Goal: Check status

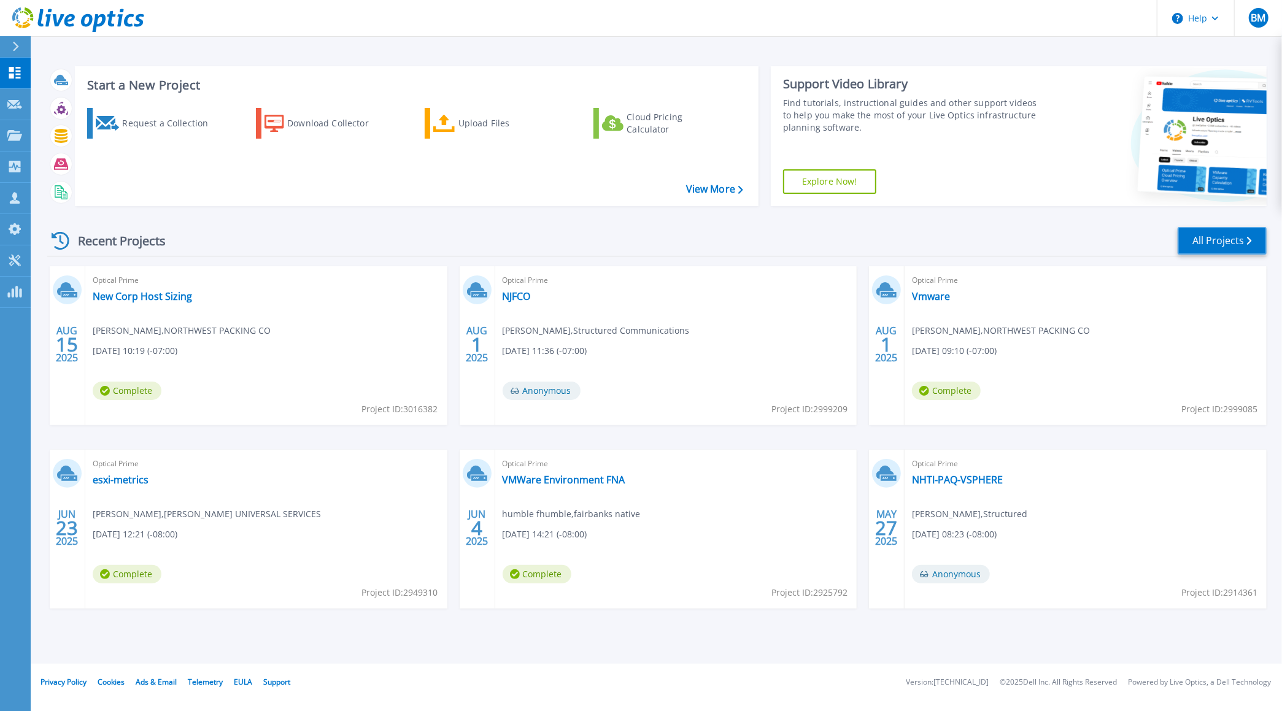
click at [1205, 244] on link "All Projects" at bounding box center [1222, 241] width 89 height 28
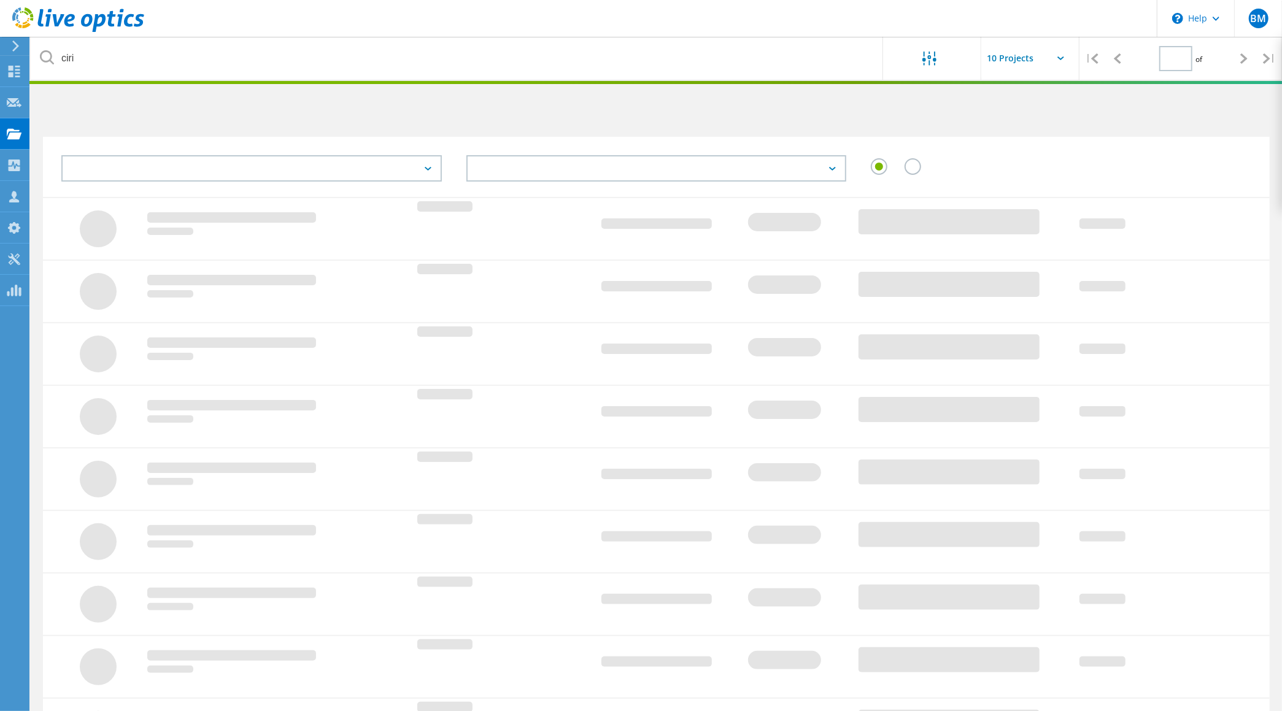
type input "1"
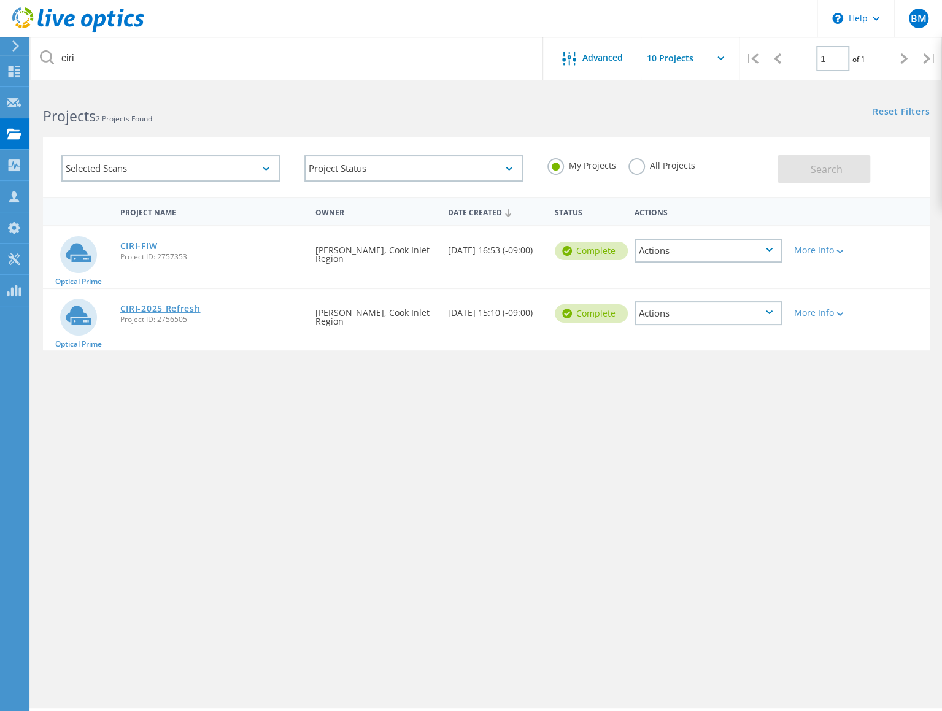
click at [166, 309] on link "CIRI-2025 Refresh" at bounding box center [160, 308] width 80 height 9
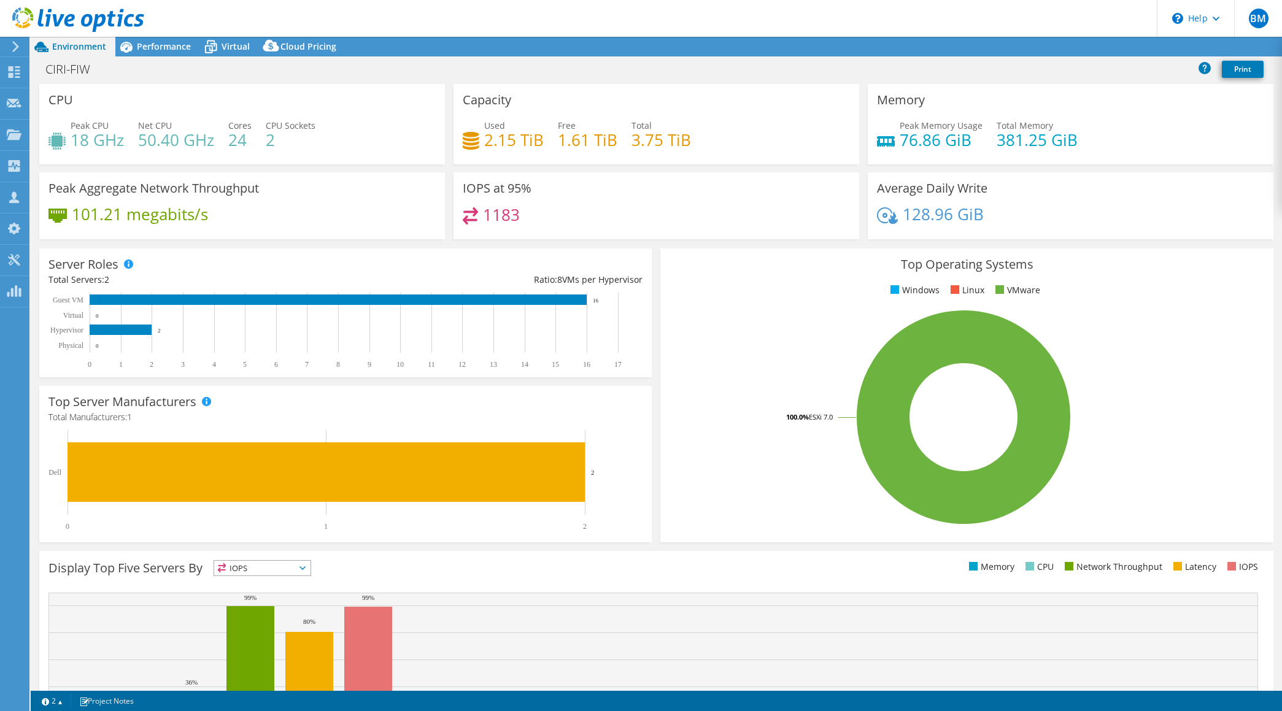
select select "USD"
click at [153, 49] on span "Performance" at bounding box center [164, 47] width 54 height 12
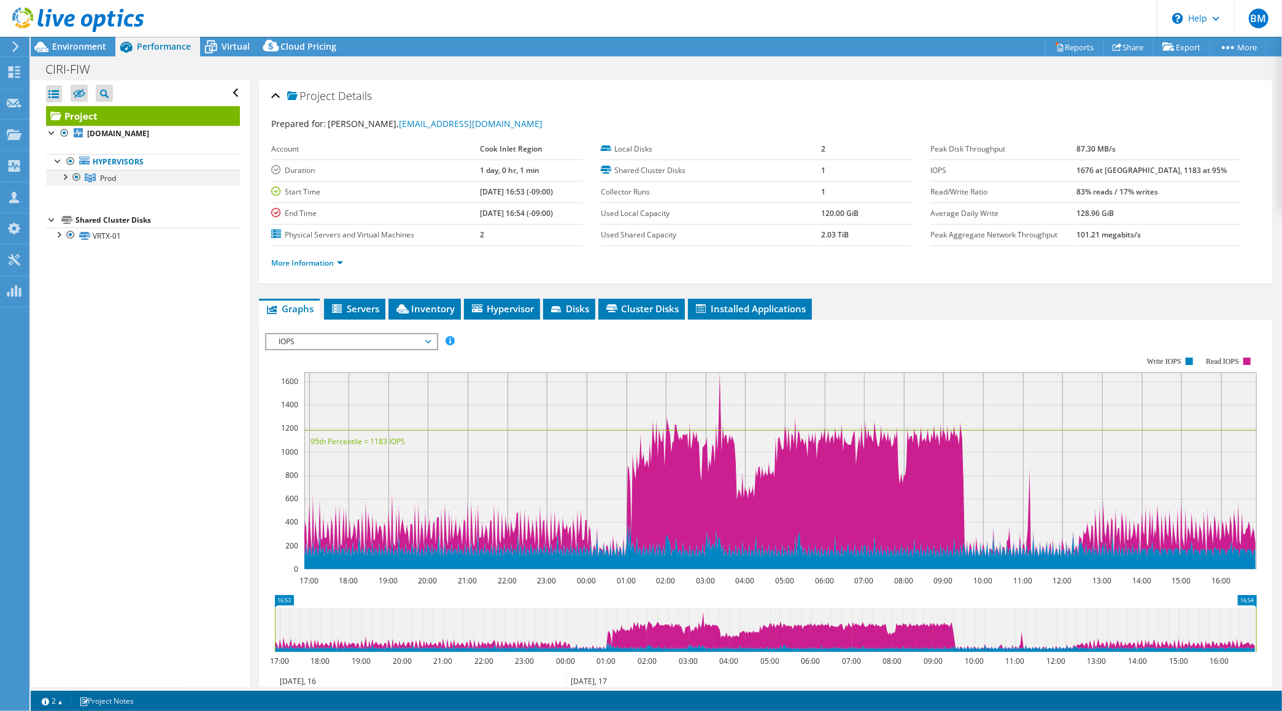
click at [68, 177] on div at bounding box center [64, 176] width 12 height 12
click at [87, 44] on span "Environment" at bounding box center [79, 47] width 54 height 12
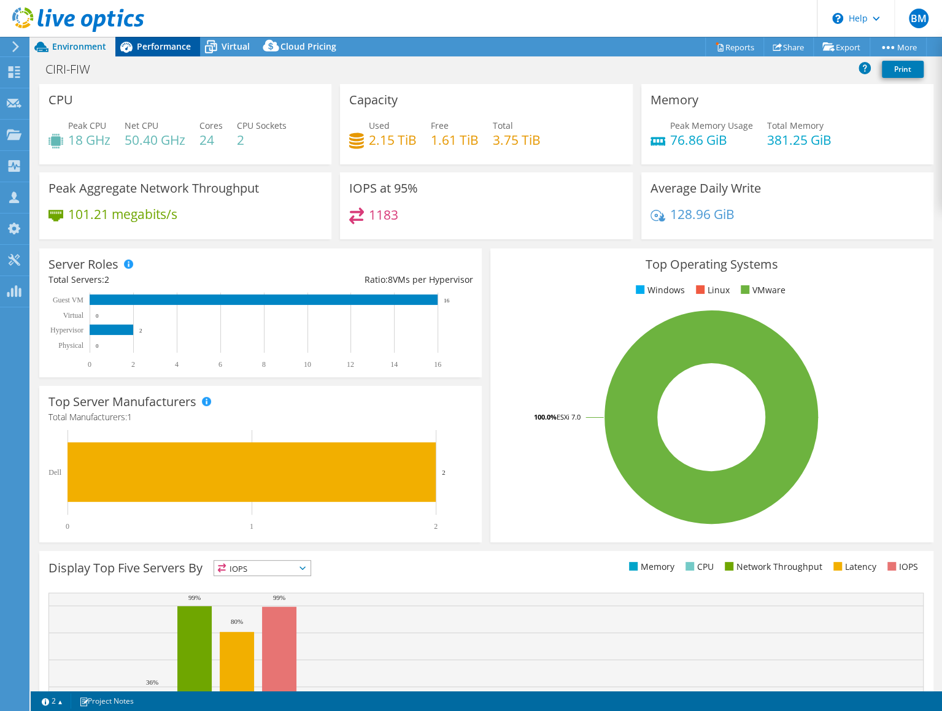
click at [158, 47] on span "Performance" at bounding box center [164, 47] width 54 height 12
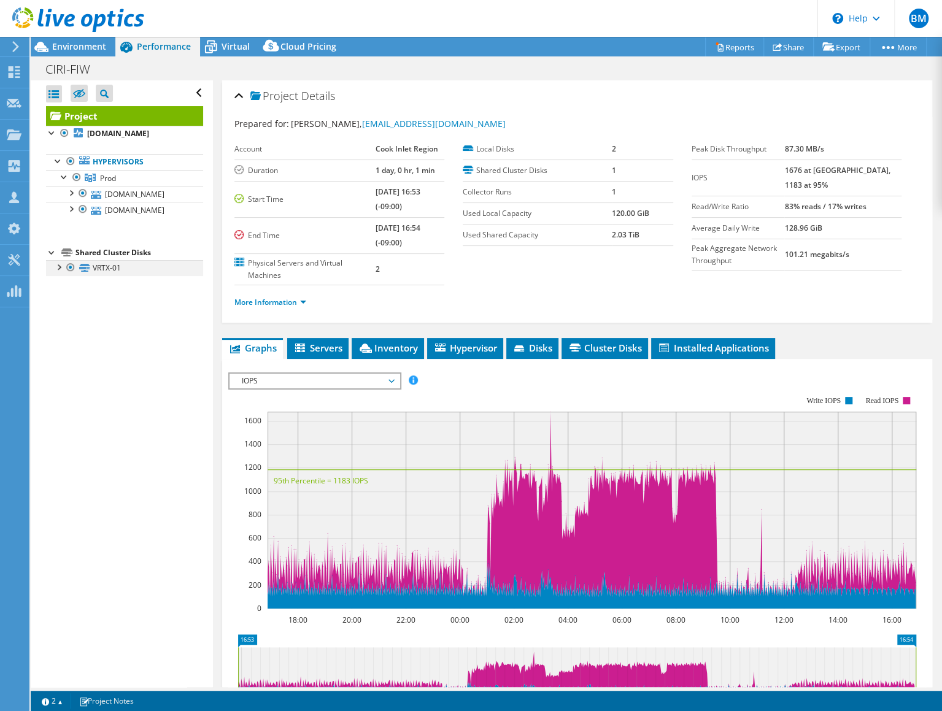
click at [61, 265] on div at bounding box center [58, 266] width 12 height 12
click at [230, 47] on span "Virtual" at bounding box center [236, 47] width 28 height 12
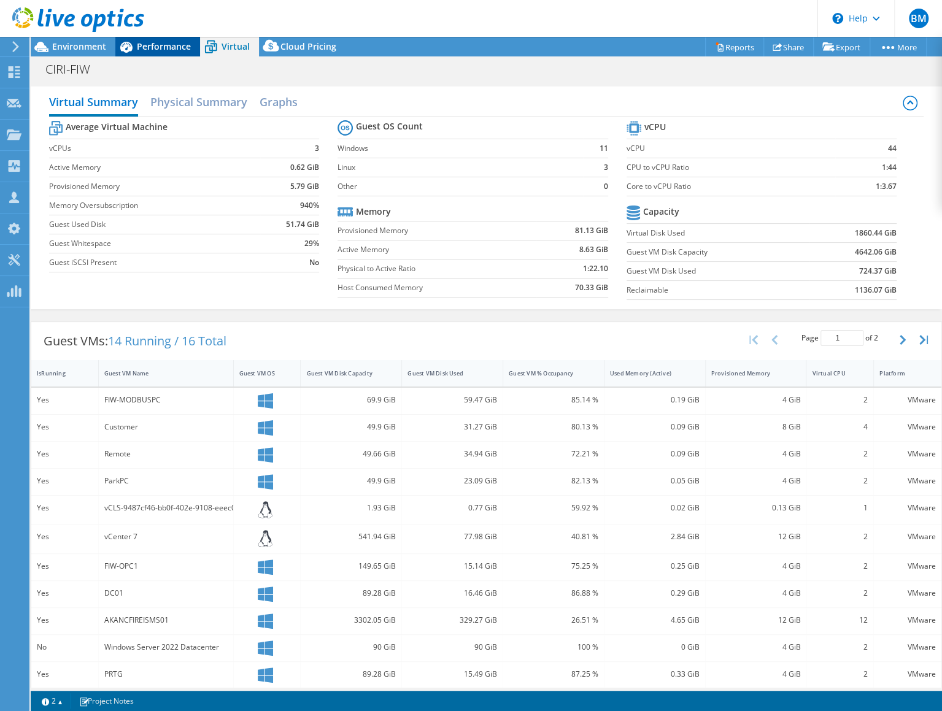
click at [174, 44] on span "Performance" at bounding box center [164, 47] width 54 height 12
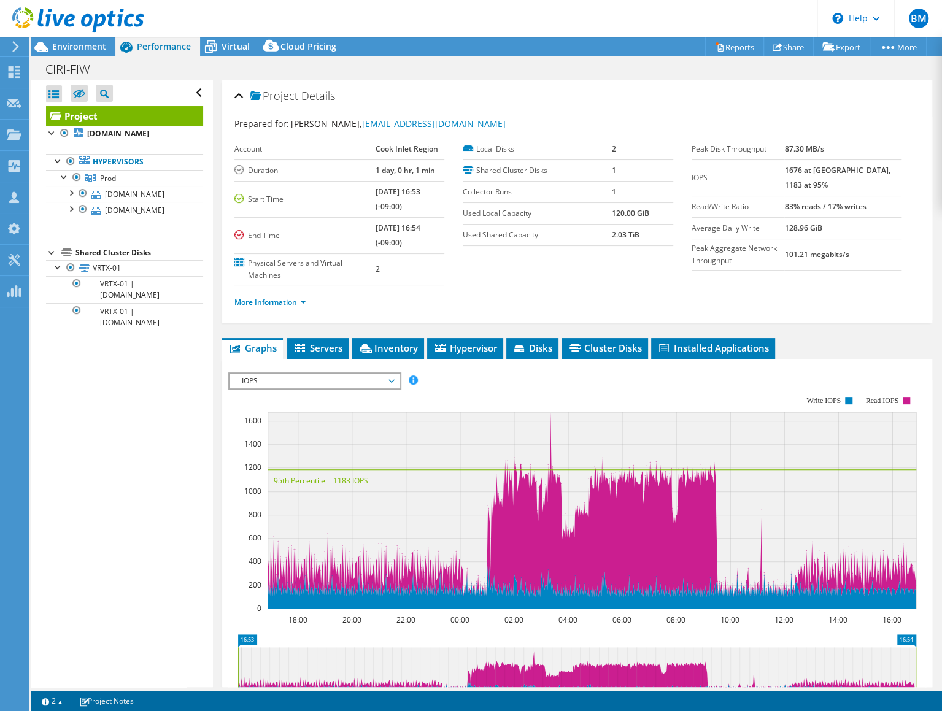
click at [365, 375] on span "IOPS" at bounding box center [315, 381] width 158 height 15
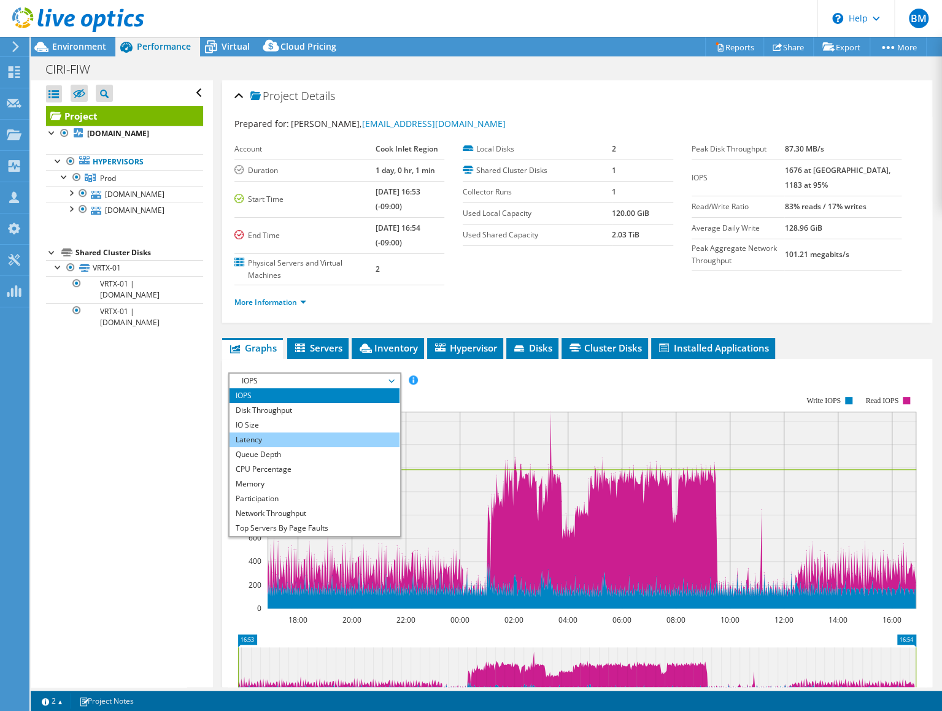
click at [261, 435] on li "Latency" at bounding box center [315, 440] width 170 height 15
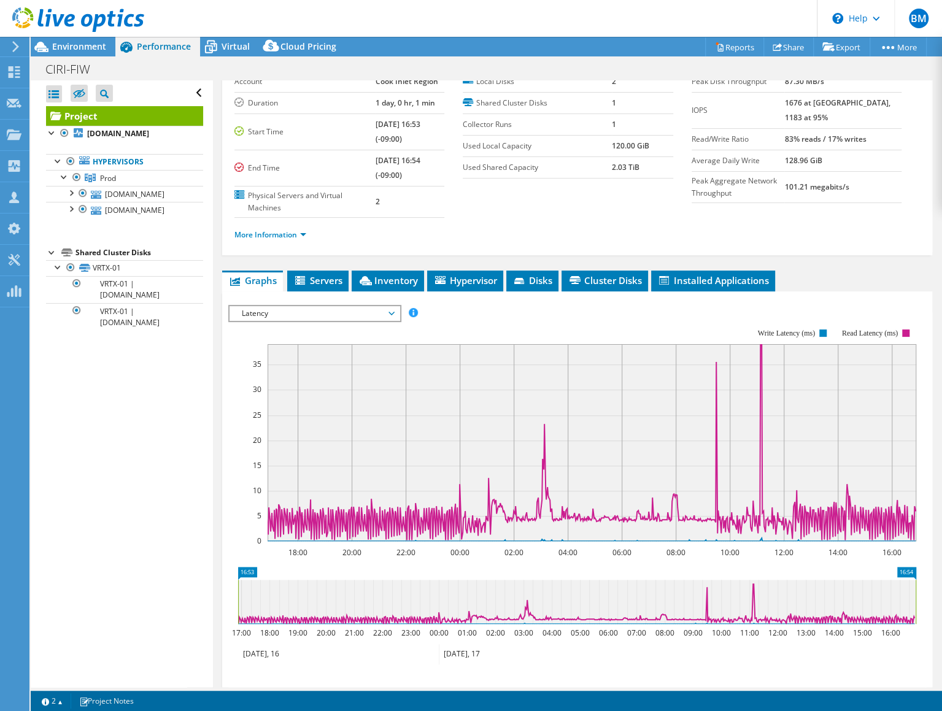
scroll to position [118, 0]
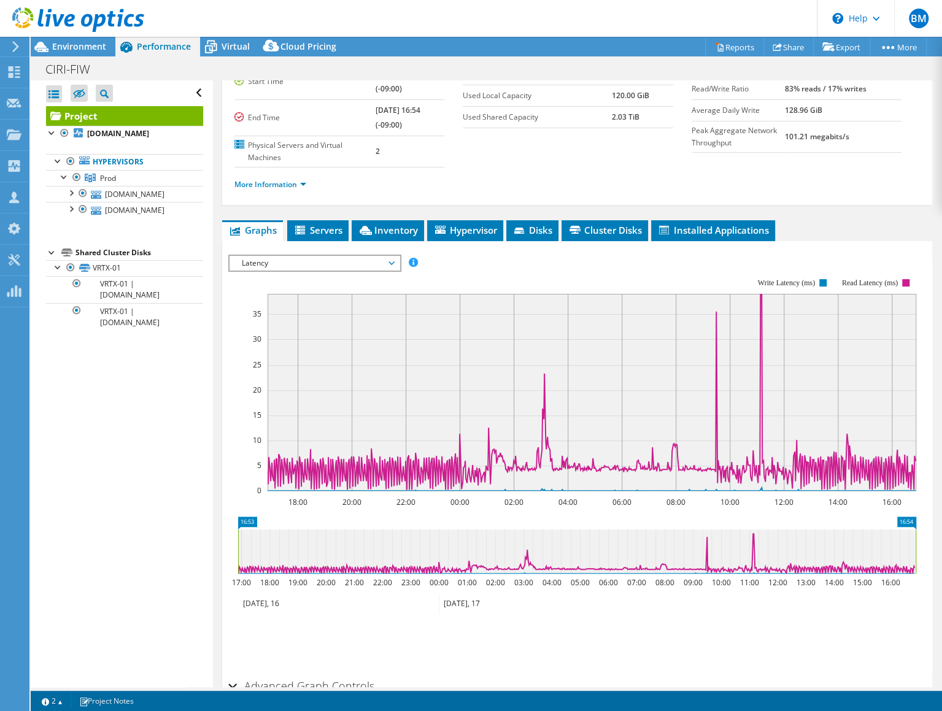
click at [374, 260] on span "Latency" at bounding box center [315, 263] width 158 height 15
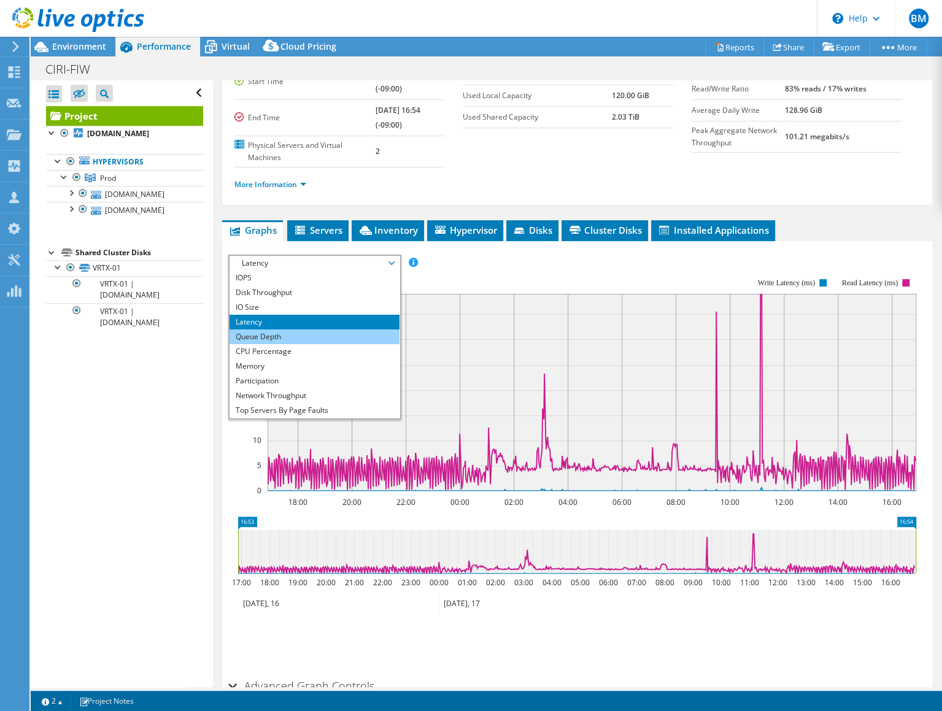
click at [306, 336] on li "Queue Depth" at bounding box center [315, 337] width 170 height 15
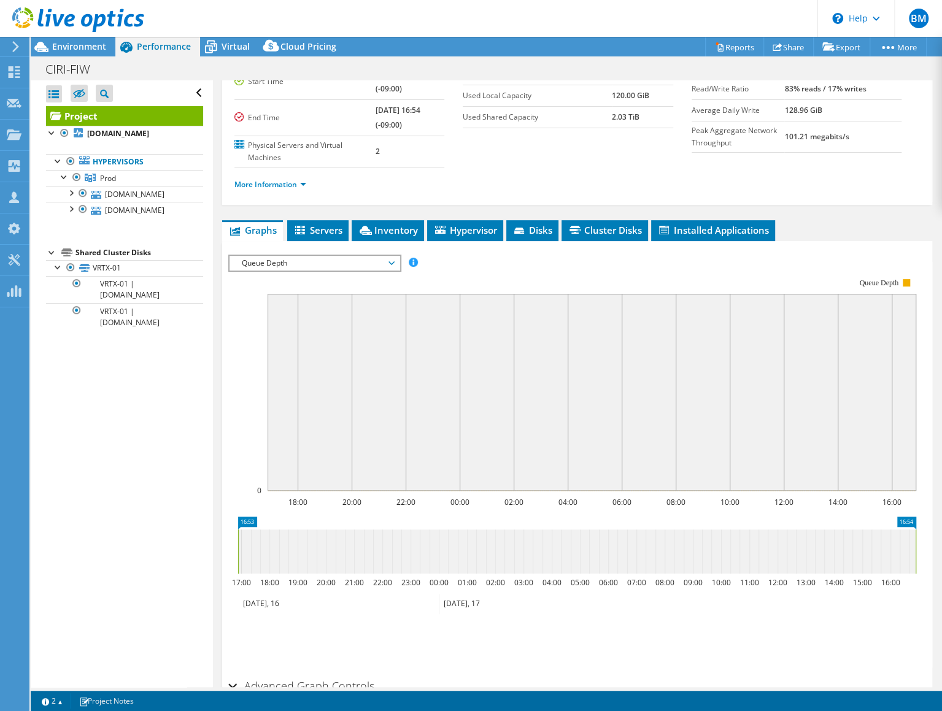
scroll to position [117, 0]
click at [315, 263] on span "Queue Depth" at bounding box center [315, 264] width 158 height 15
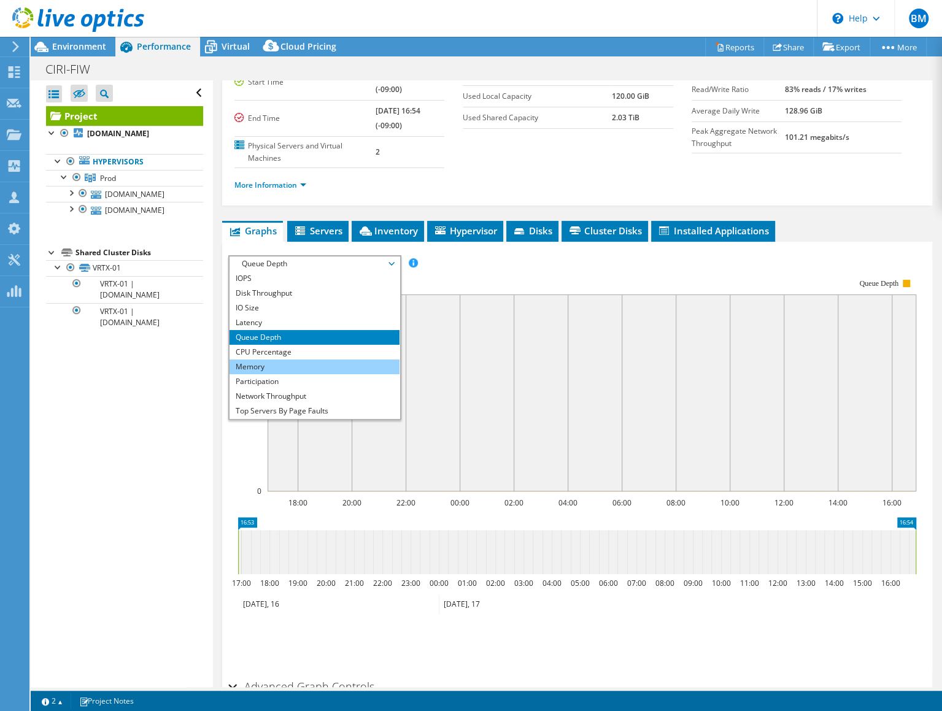
click at [280, 365] on li "Memory" at bounding box center [315, 367] width 170 height 15
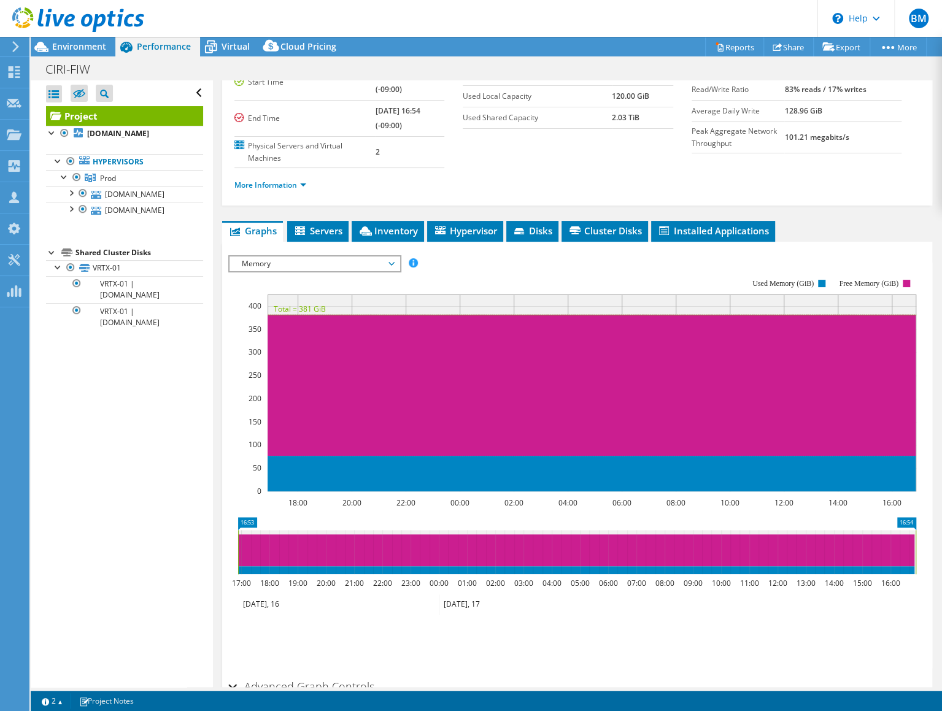
click at [289, 259] on span "Memory" at bounding box center [315, 264] width 158 height 15
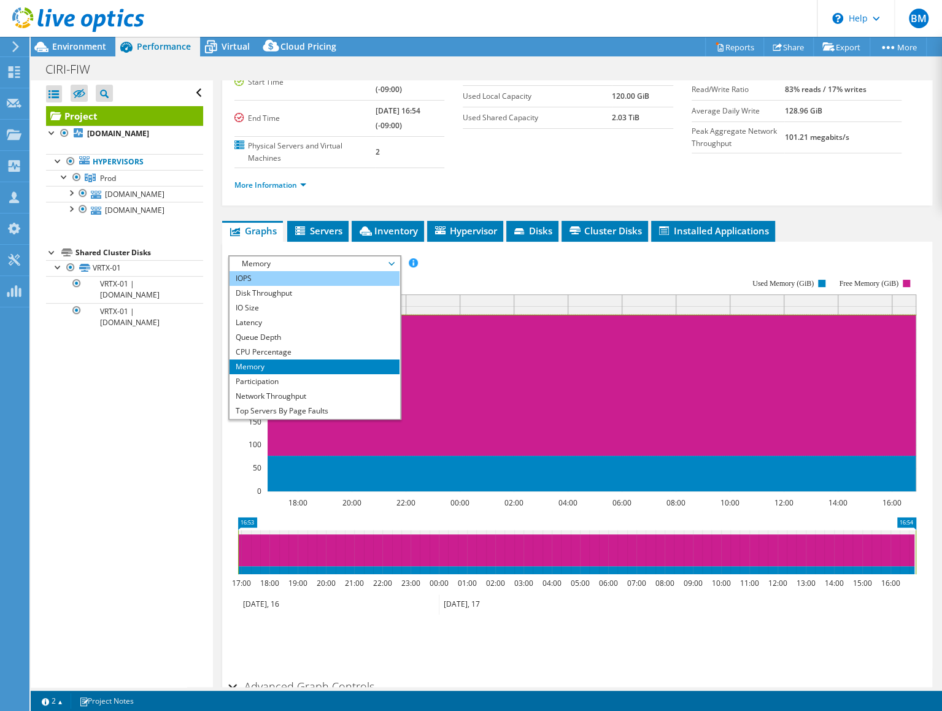
click at [269, 277] on li "IOPS" at bounding box center [315, 278] width 170 height 15
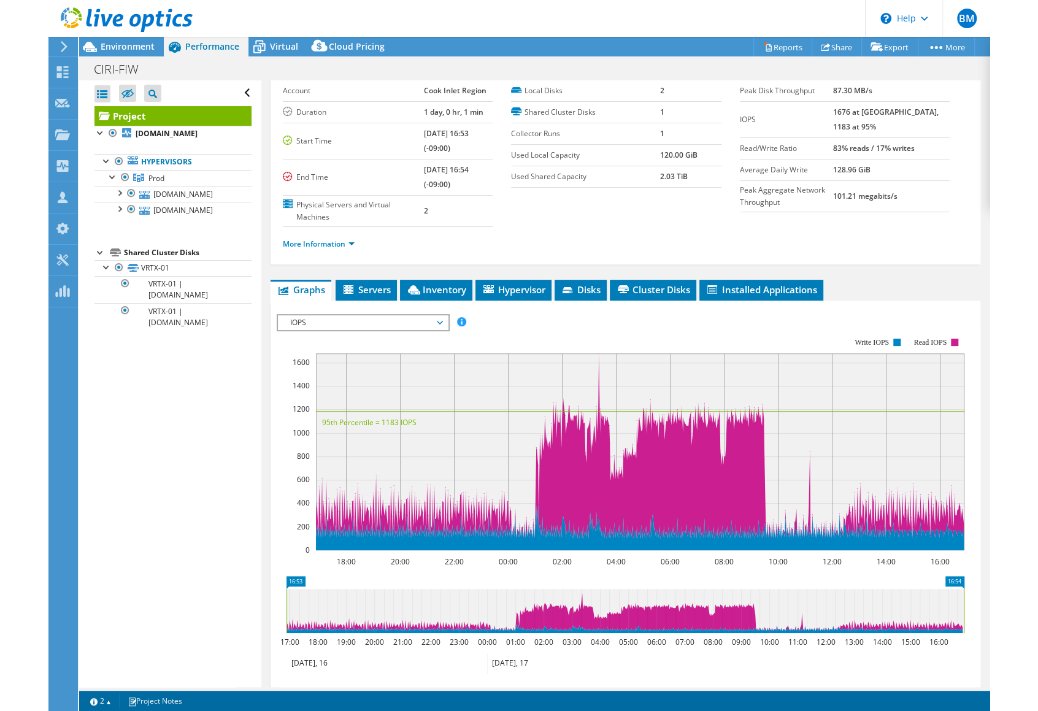
scroll to position [59, 0]
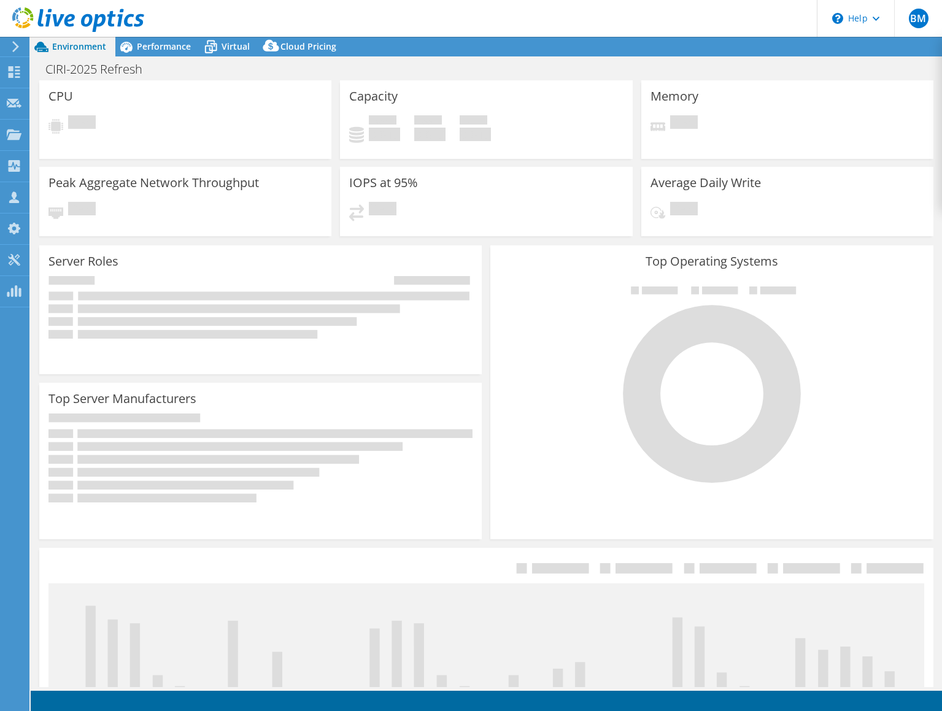
select select "USD"
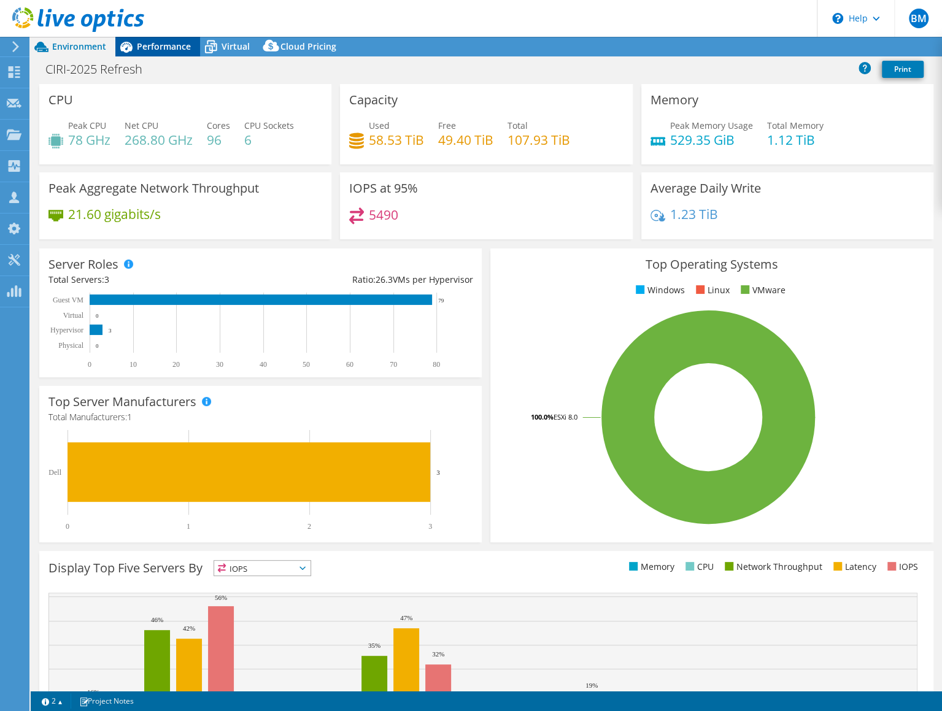
click at [139, 42] on span "Performance" at bounding box center [164, 47] width 54 height 12
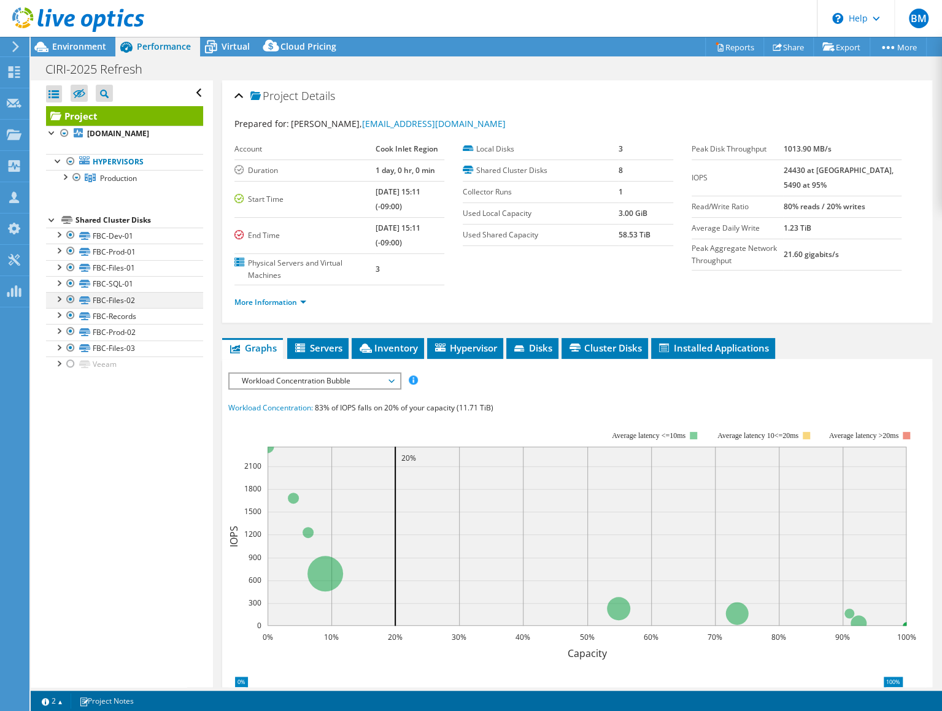
click at [59, 300] on div at bounding box center [58, 298] width 12 height 12
click at [93, 42] on span "Environment" at bounding box center [79, 47] width 54 height 12
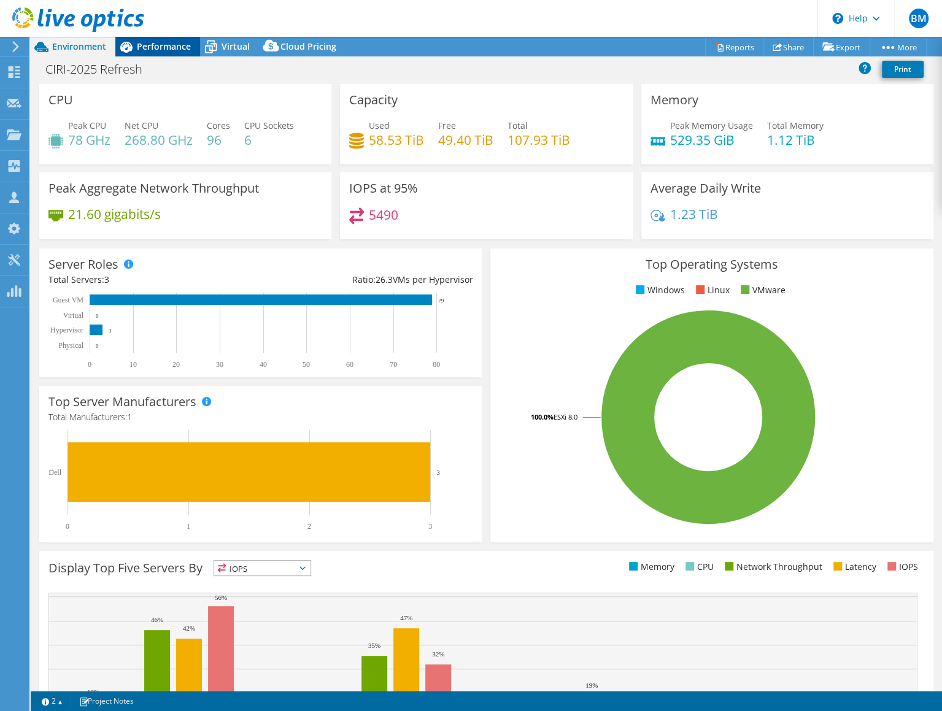
click at [147, 44] on span "Performance" at bounding box center [164, 47] width 54 height 12
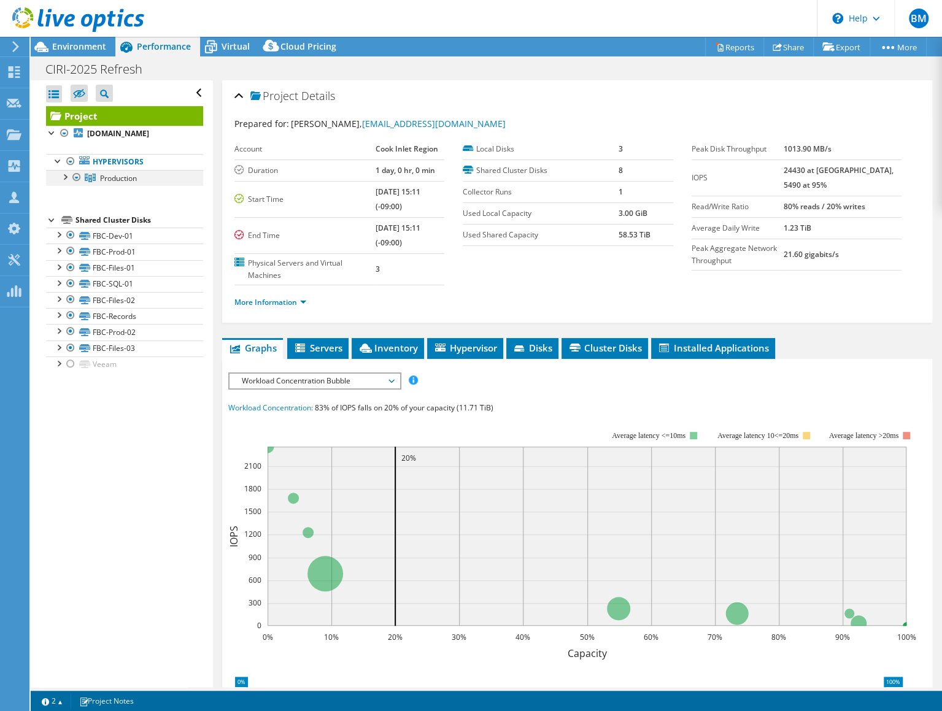
click at [66, 175] on div at bounding box center [64, 176] width 12 height 12
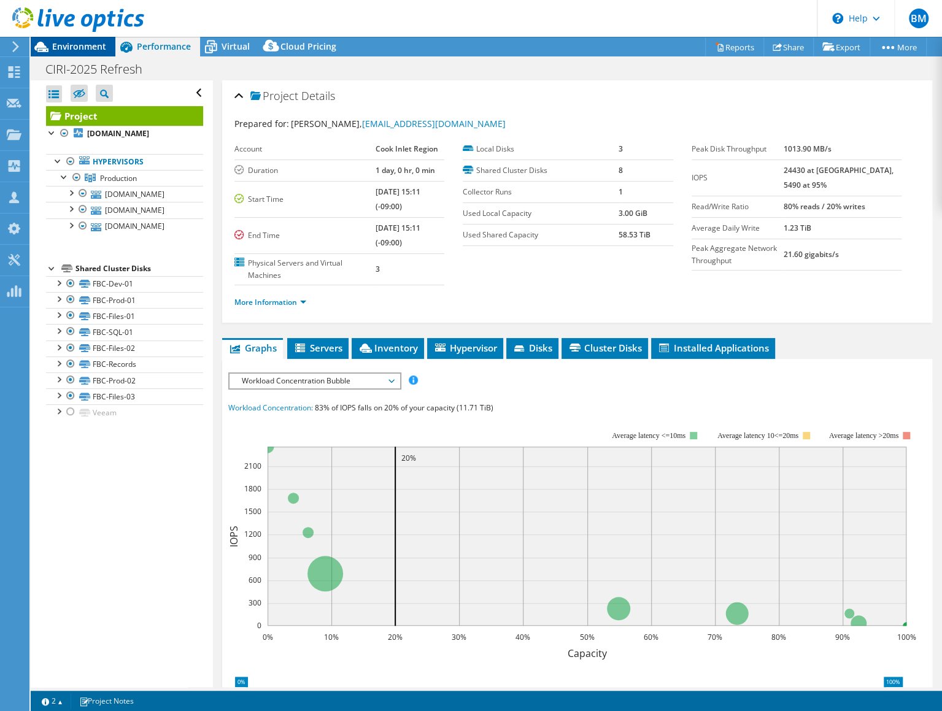
click at [72, 45] on span "Environment" at bounding box center [79, 47] width 54 height 12
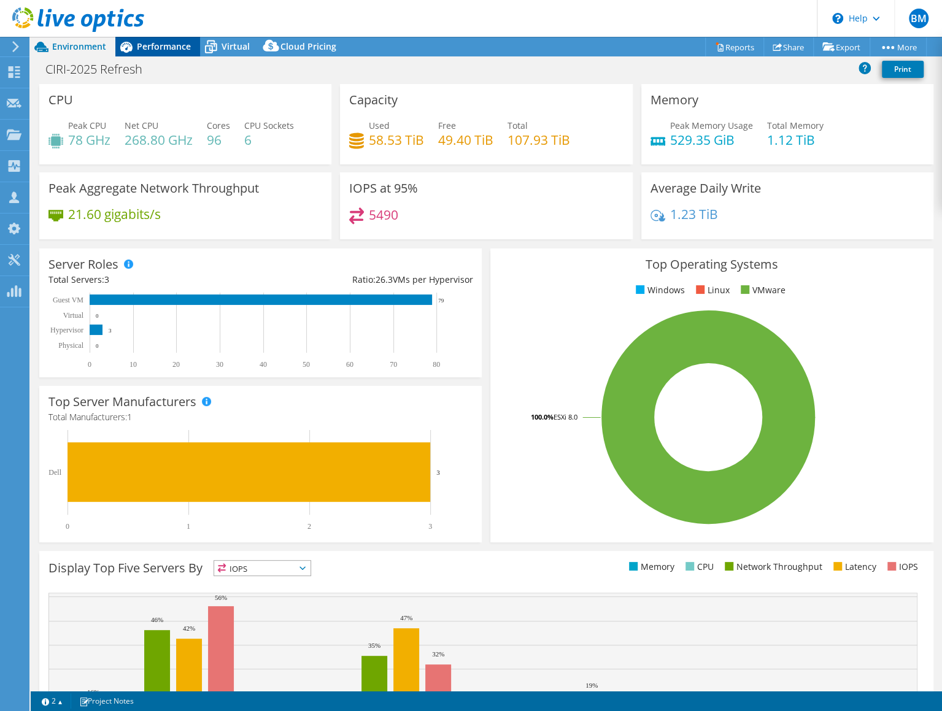
click at [156, 48] on span "Performance" at bounding box center [164, 47] width 54 height 12
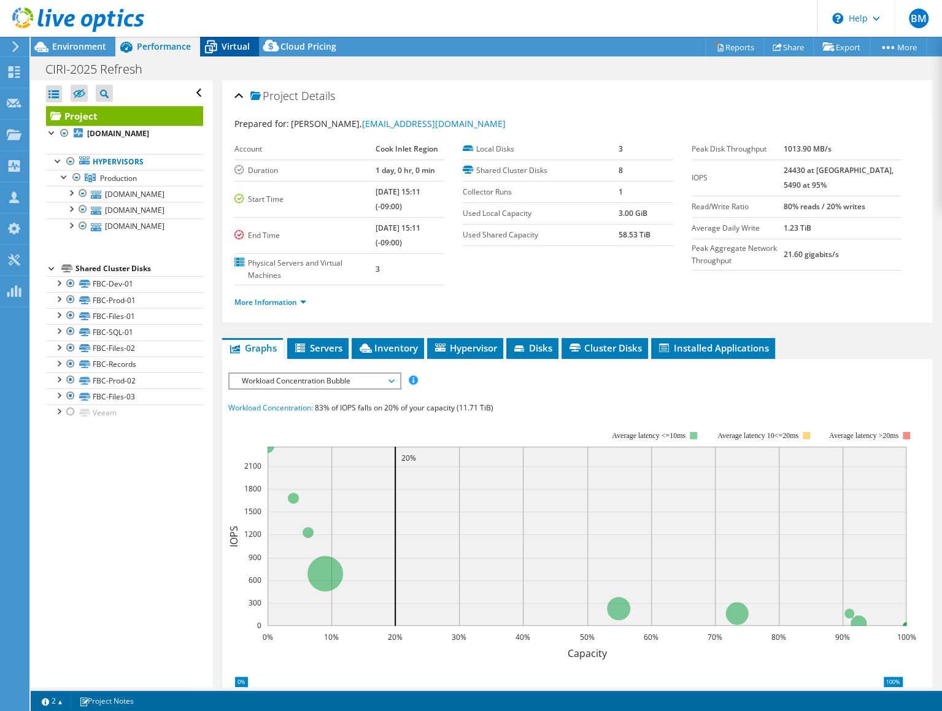
click at [242, 48] on span "Virtual" at bounding box center [236, 47] width 28 height 12
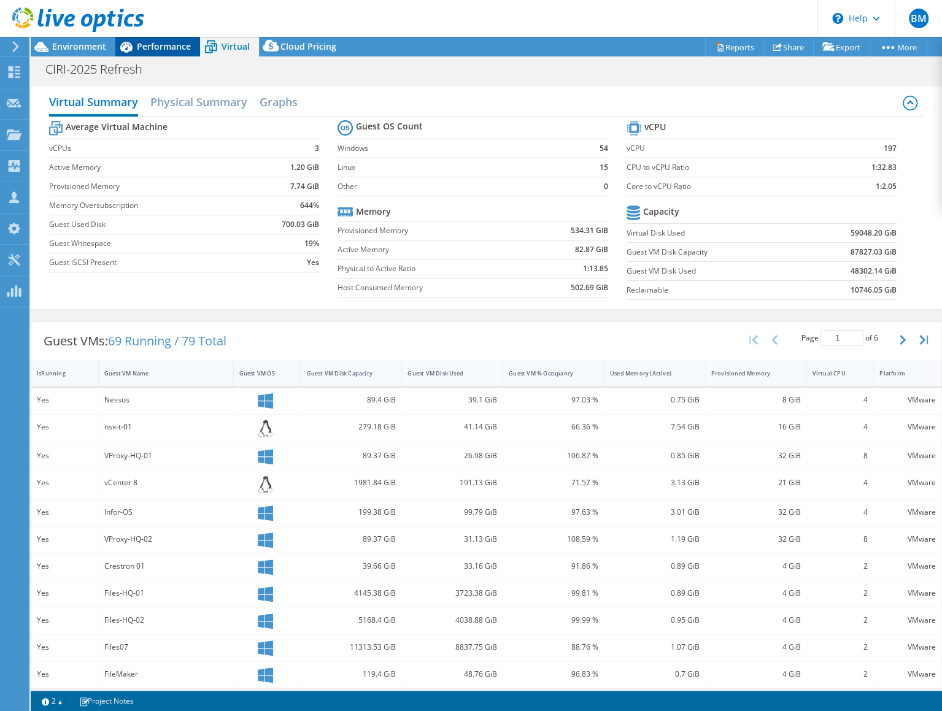
click at [175, 44] on span "Performance" at bounding box center [164, 47] width 54 height 12
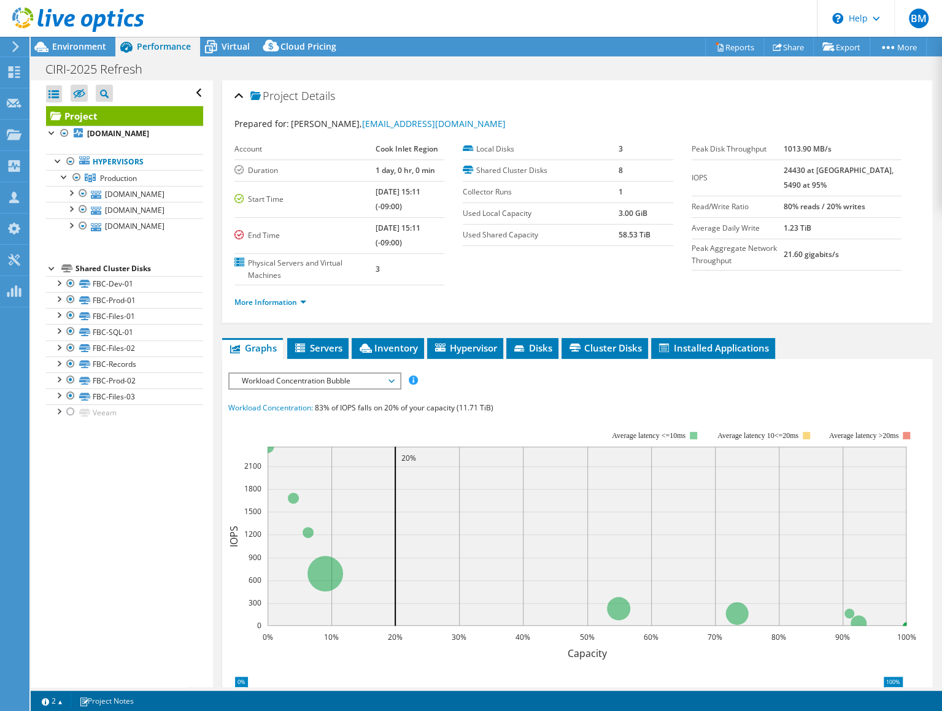
click at [339, 376] on span "Workload Concentration Bubble" at bounding box center [315, 381] width 158 height 15
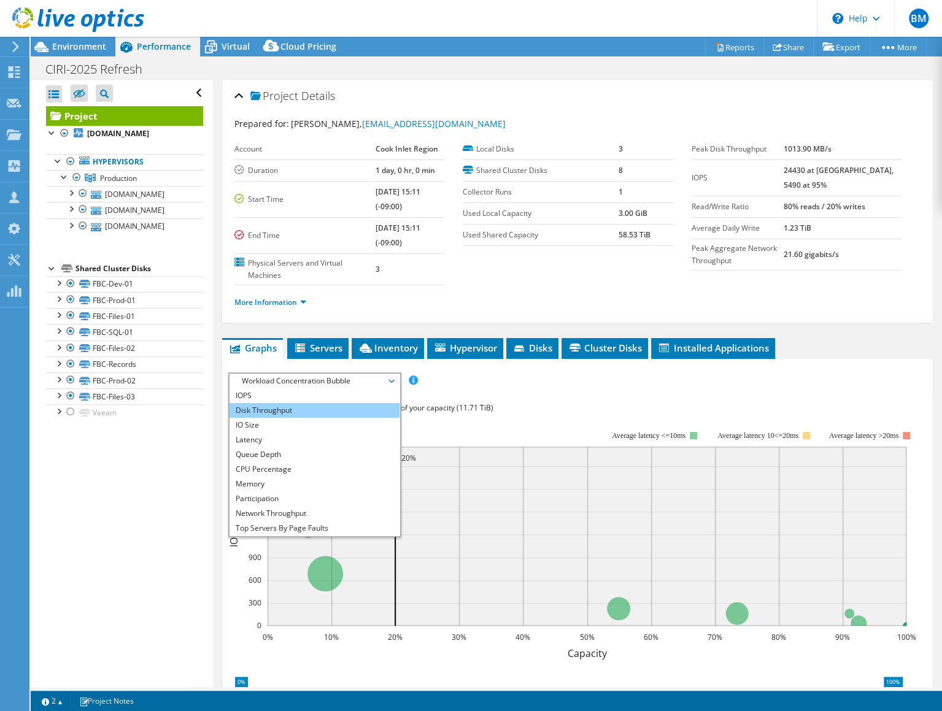
click at [295, 403] on li "Disk Throughput" at bounding box center [315, 410] width 170 height 15
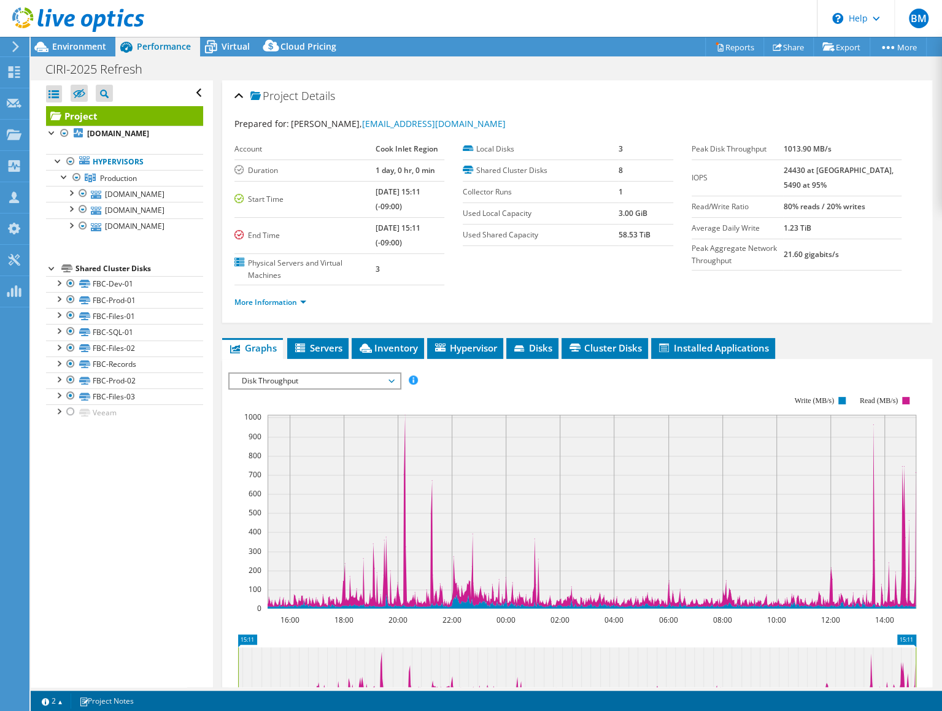
click at [296, 378] on span "Disk Throughput" at bounding box center [315, 381] width 158 height 15
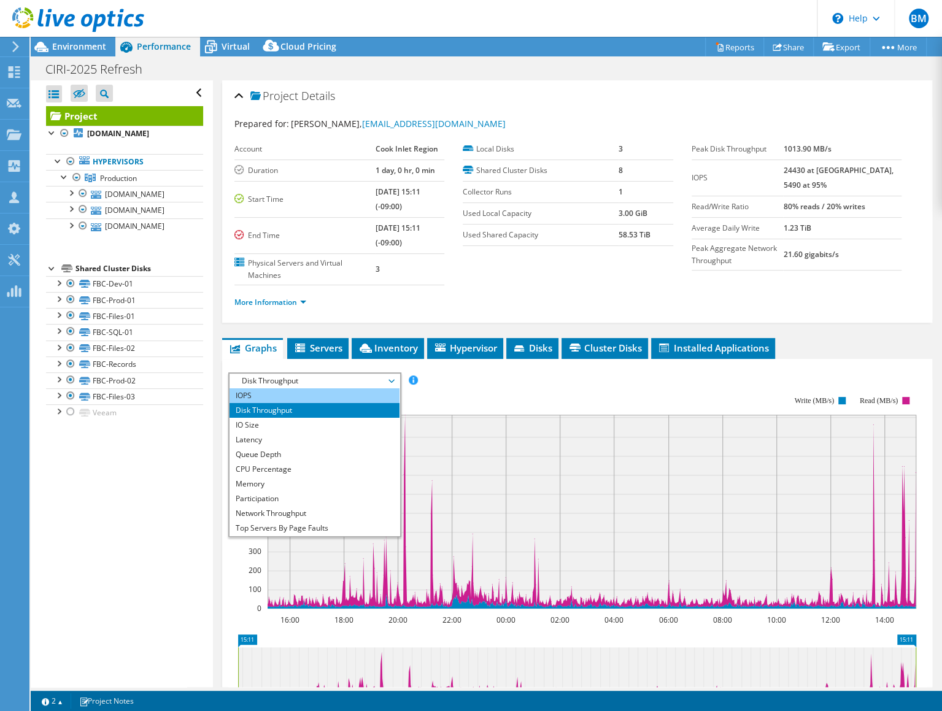
click at [293, 398] on li "IOPS" at bounding box center [315, 395] width 170 height 15
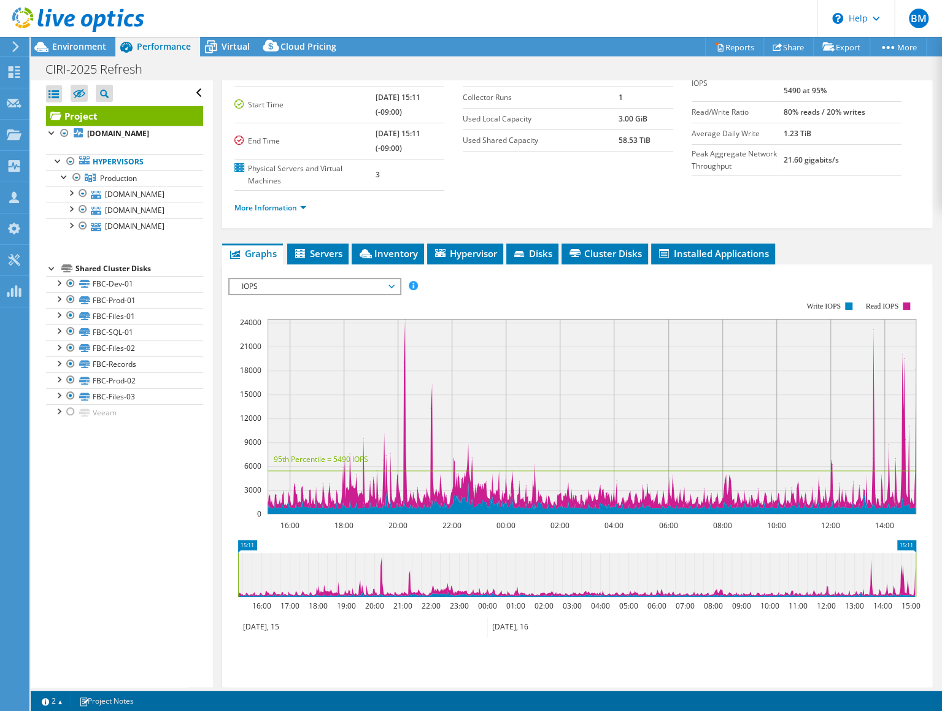
scroll to position [118, 0]
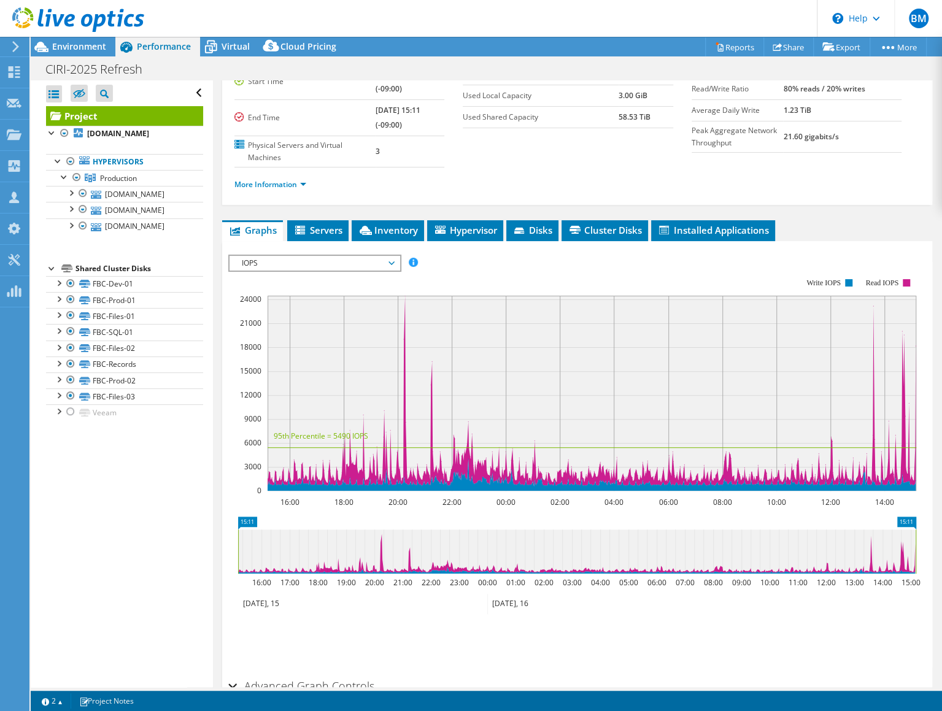
click at [293, 263] on span "IOPS" at bounding box center [315, 263] width 158 height 15
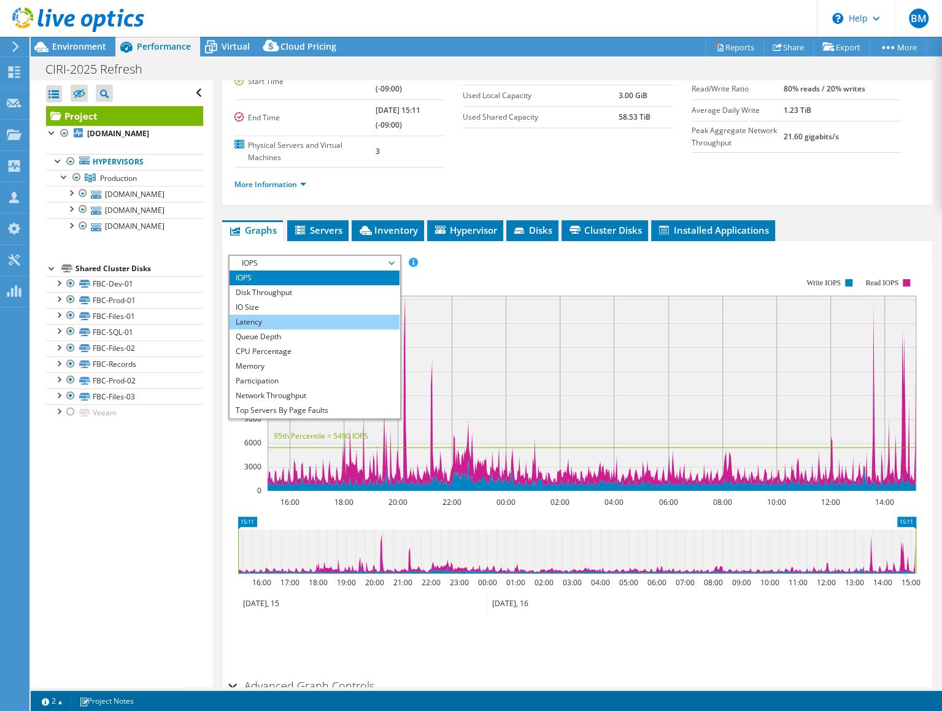
click at [280, 324] on li "Latency" at bounding box center [315, 322] width 170 height 15
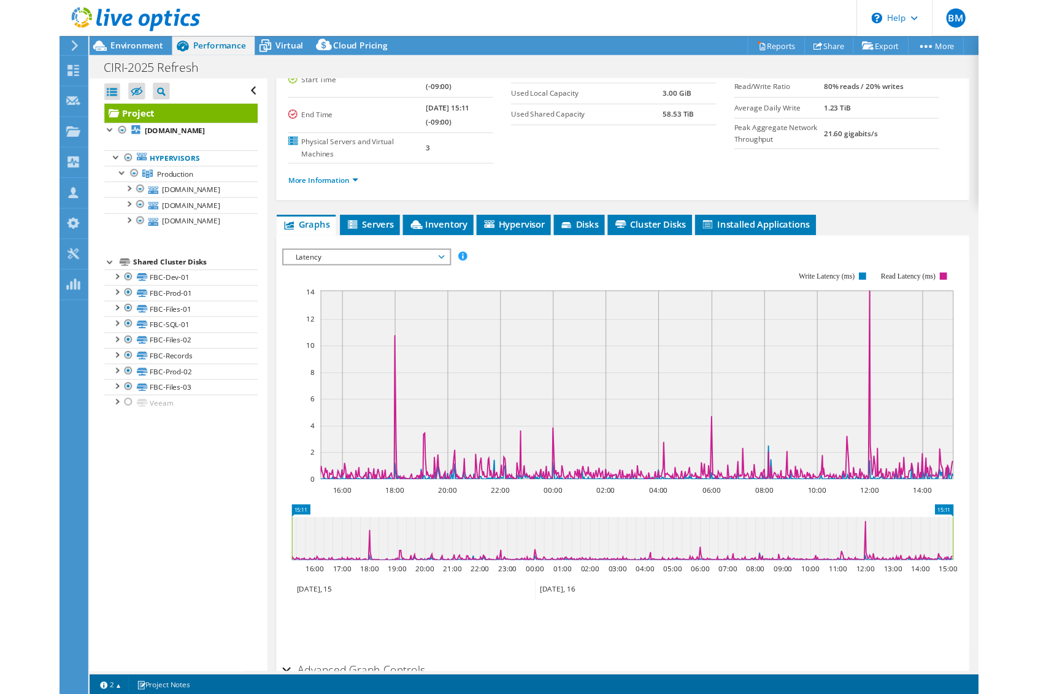
scroll to position [117, 0]
